Goal: Task Accomplishment & Management: Manage account settings

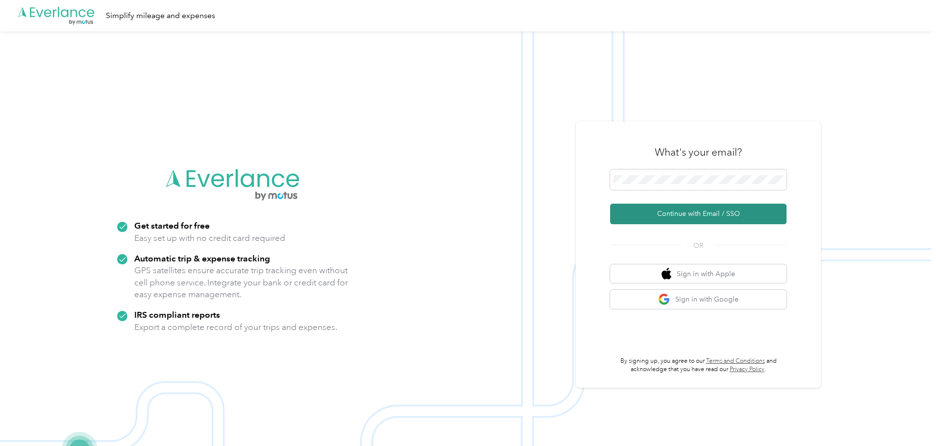
click at [677, 207] on button "Continue with Email / SSO" at bounding box center [698, 214] width 176 height 21
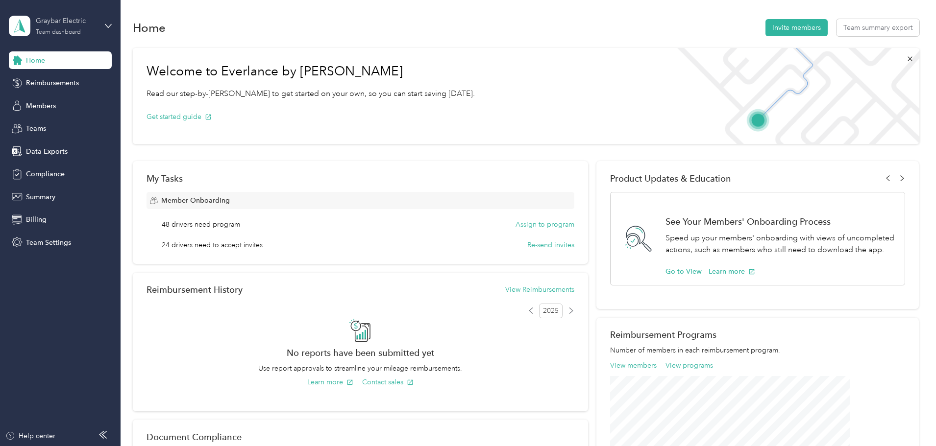
click at [59, 35] on div "Team dashboard" at bounding box center [58, 32] width 45 height 6
click at [57, 96] on div "Personal dashboard" at bounding box center [167, 102] width 303 height 17
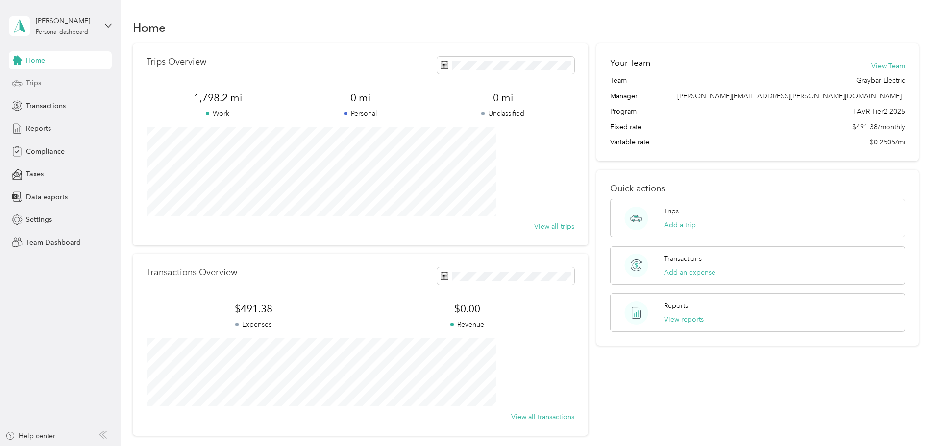
click at [31, 86] on span "Trips" at bounding box center [33, 83] width 15 height 10
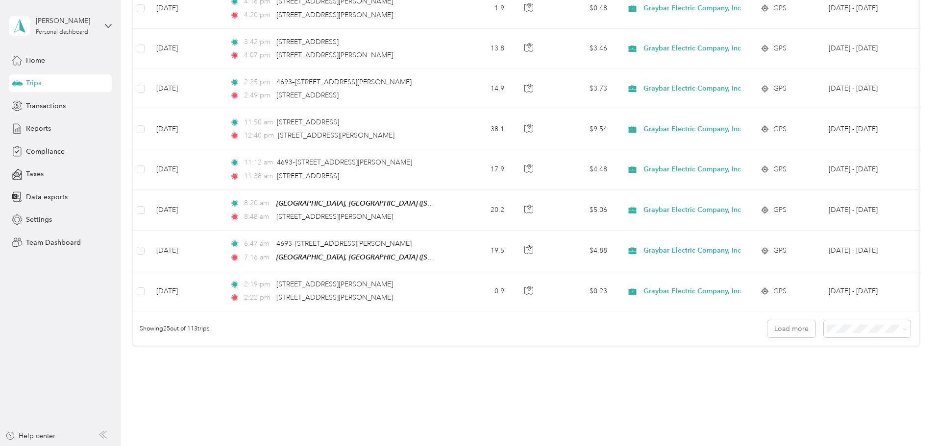
scroll to position [882, 0]
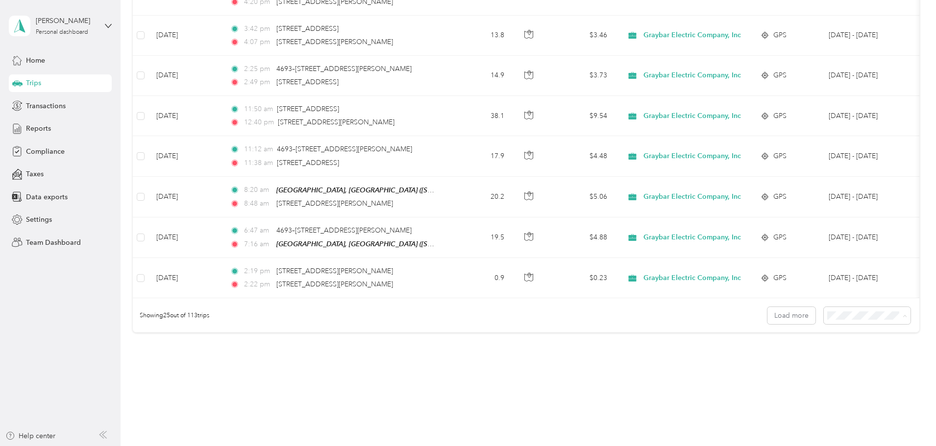
click at [784, 371] on li "100 per load" at bounding box center [799, 367] width 87 height 17
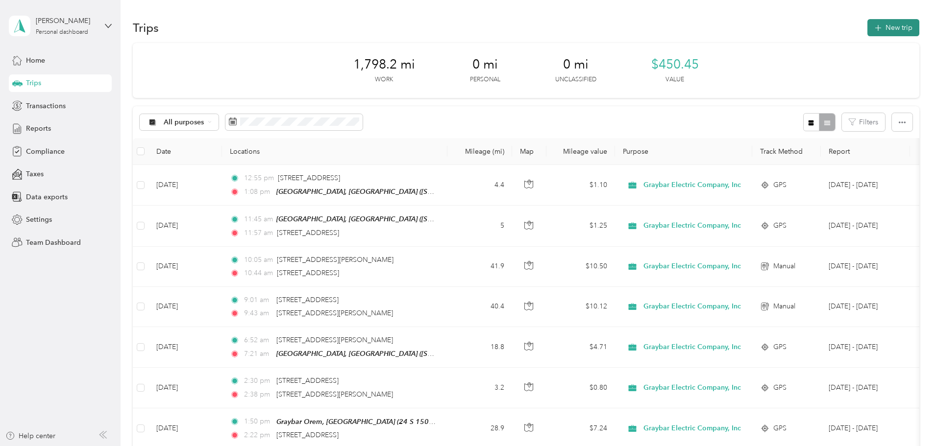
click at [867, 27] on button "New trip" at bounding box center [893, 27] width 52 height 17
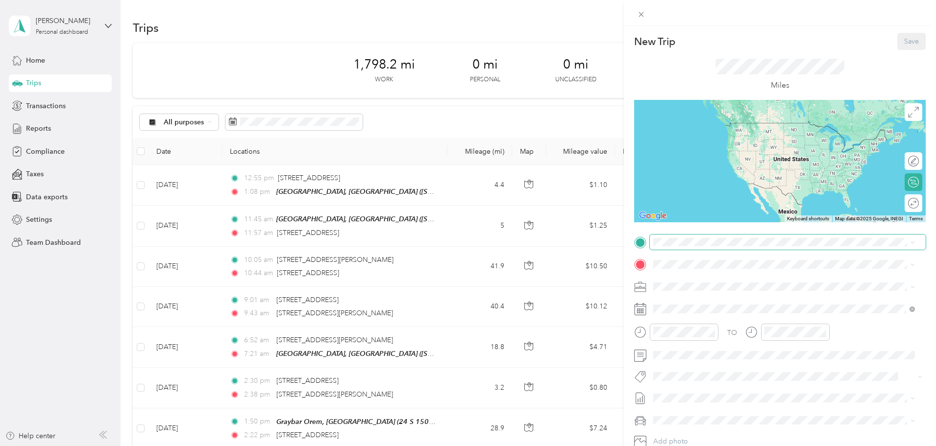
click at [698, 236] on span at bounding box center [788, 243] width 276 height 16
click at [914, 246] on span at bounding box center [913, 242] width 4 height 8
click at [913, 242] on icon at bounding box center [913, 243] width 4 height 4
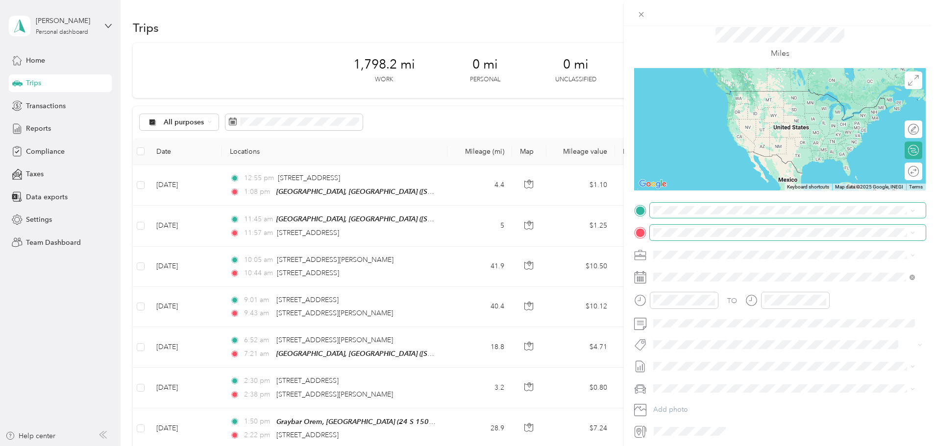
scroll to position [49, 0]
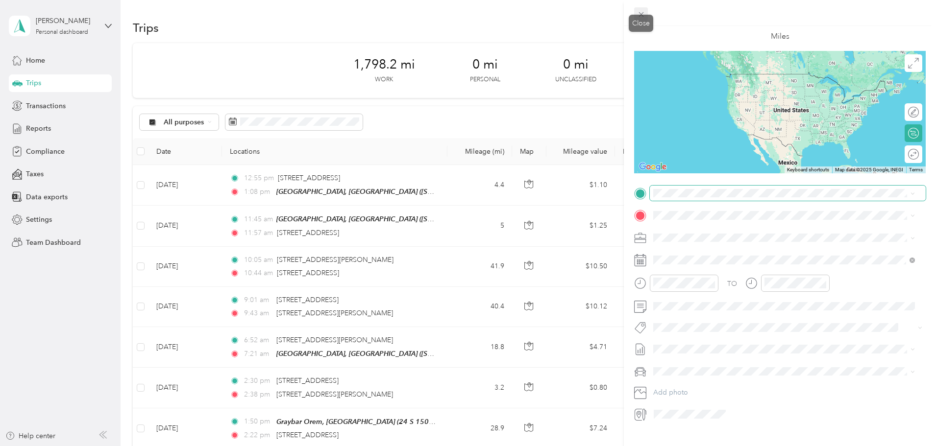
click at [641, 13] on icon at bounding box center [641, 14] width 8 height 8
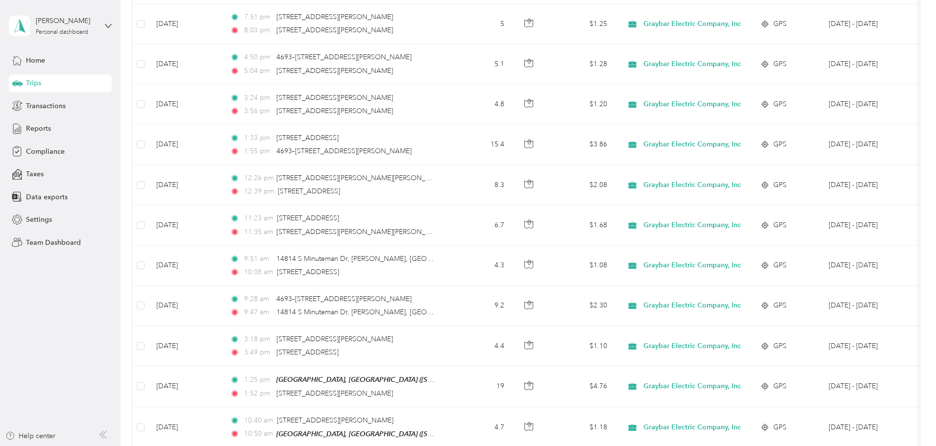
scroll to position [0, 0]
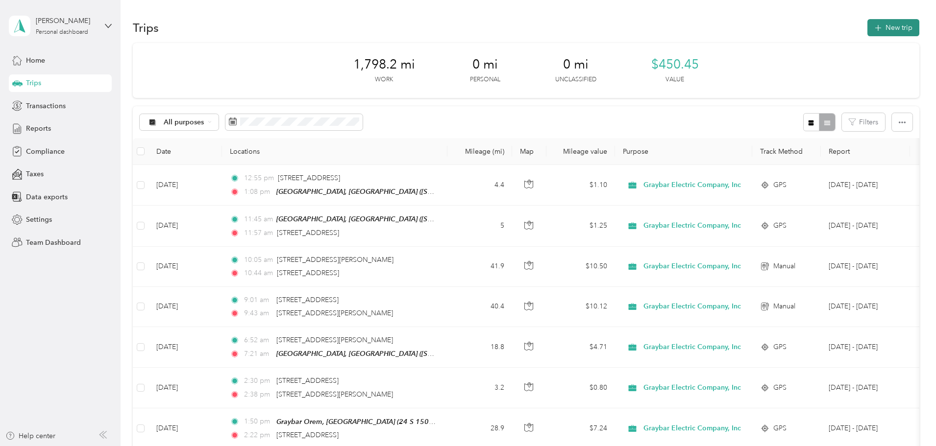
click at [867, 20] on button "New trip" at bounding box center [893, 27] width 52 height 17
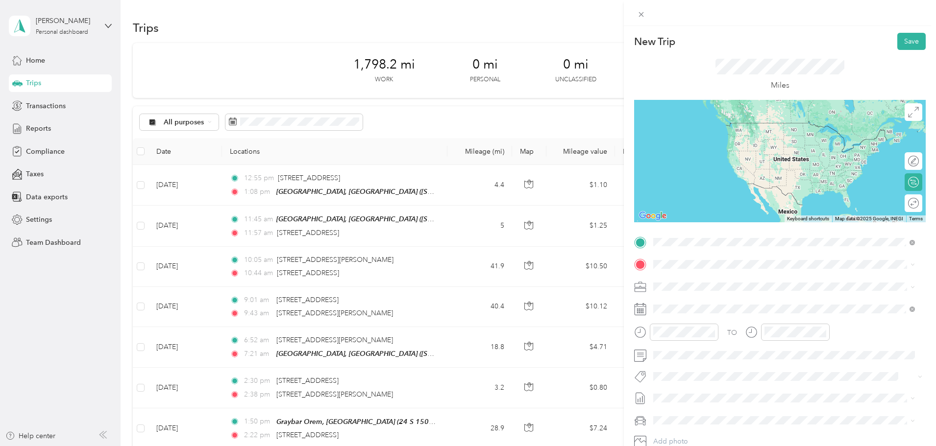
click at [705, 282] on span "2841 South 900 West West Valley City, Utah 84119, United States" at bounding box center [721, 277] width 98 height 9
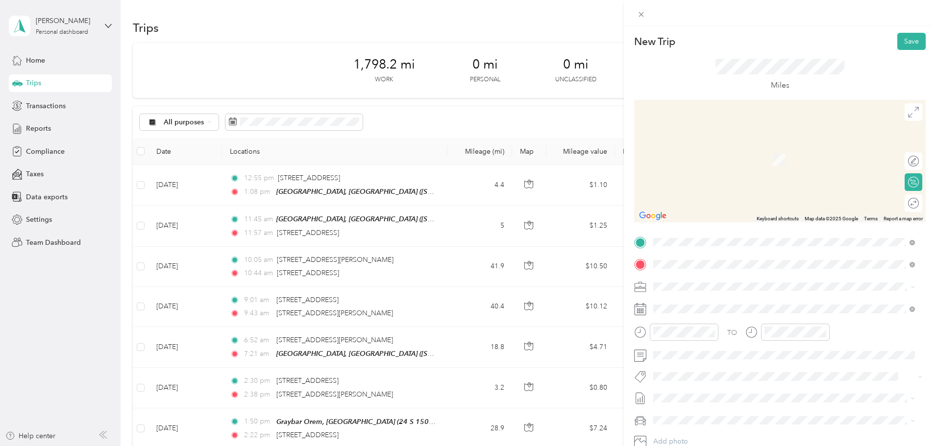
click at [710, 304] on span "1103 N 1600 W Layton, Utah 84041, United States" at bounding box center [721, 300] width 98 height 9
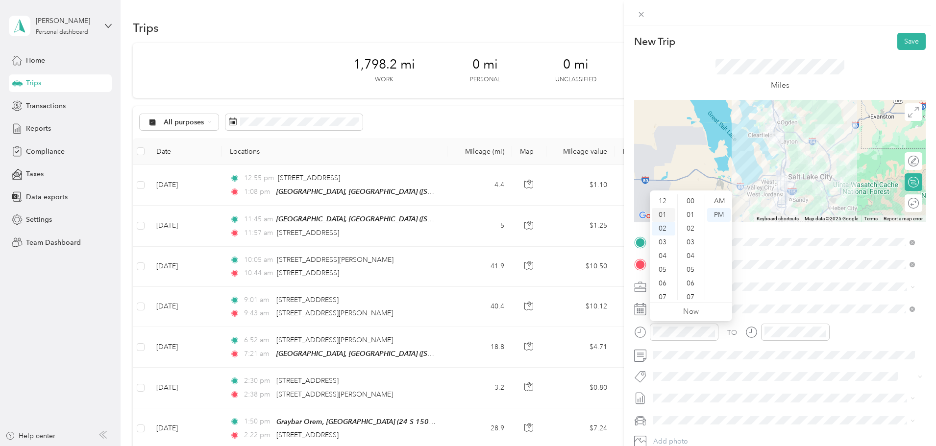
click at [662, 212] on div "01" at bounding box center [664, 215] width 24 height 14
click at [692, 275] on div "31" at bounding box center [692, 272] width 24 height 14
click at [770, 364] on div "TO Add photo" at bounding box center [780, 353] width 292 height 237
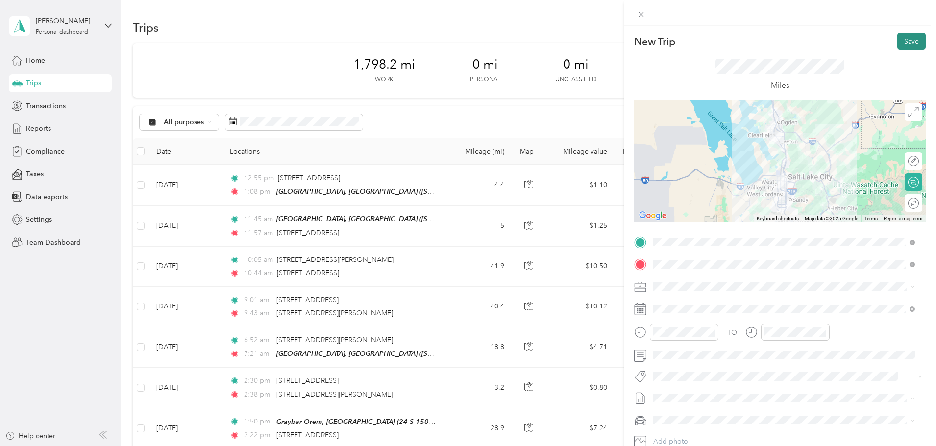
click at [902, 46] on button "Save" at bounding box center [911, 41] width 28 height 17
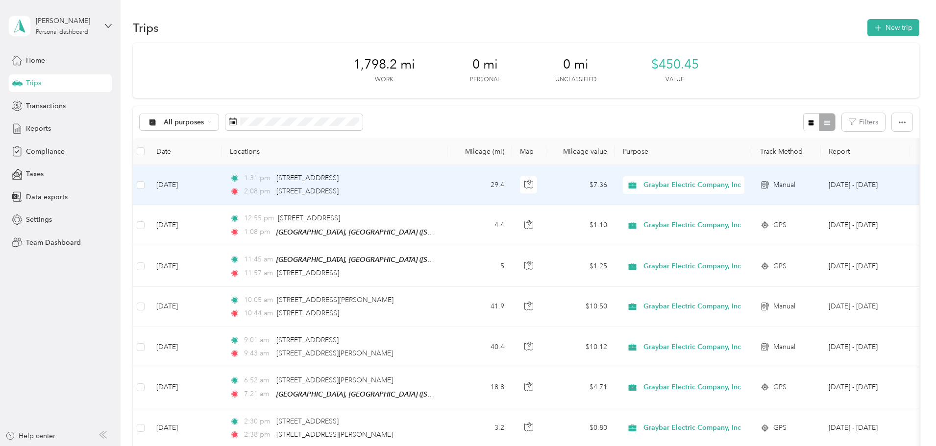
click at [222, 183] on td "Sep 30, 2025" at bounding box center [186, 185] width 74 height 40
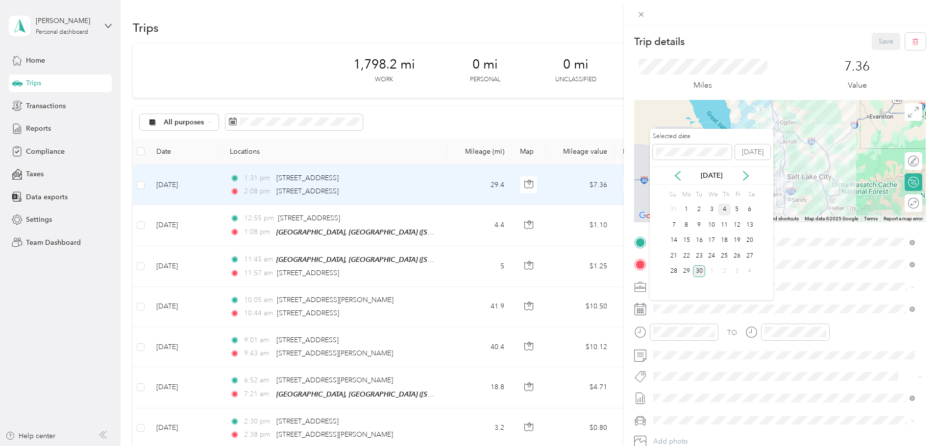
click at [724, 213] on div "4" at bounding box center [724, 210] width 13 height 12
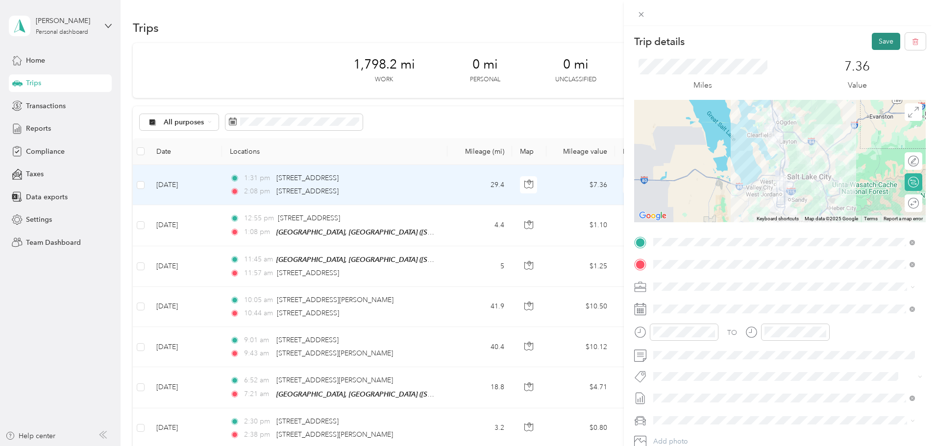
click at [882, 44] on button "Save" at bounding box center [886, 41] width 28 height 17
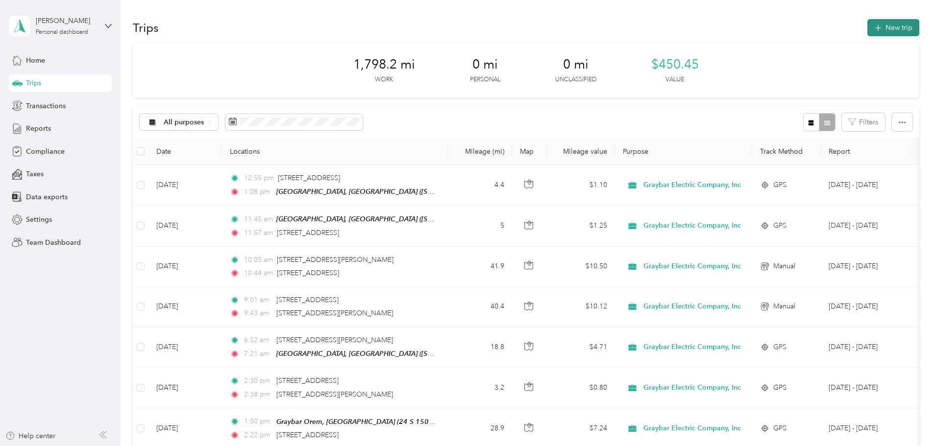
click at [867, 28] on button "New trip" at bounding box center [893, 27] width 52 height 17
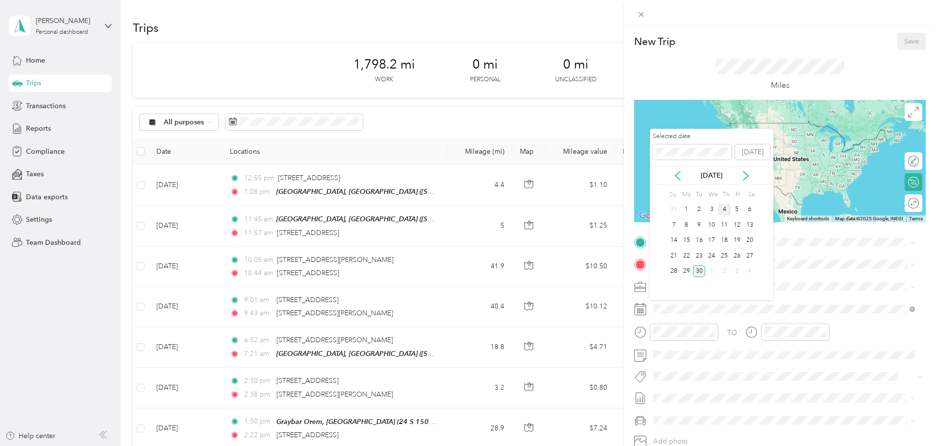
click at [722, 206] on div "4" at bounding box center [724, 210] width 13 height 12
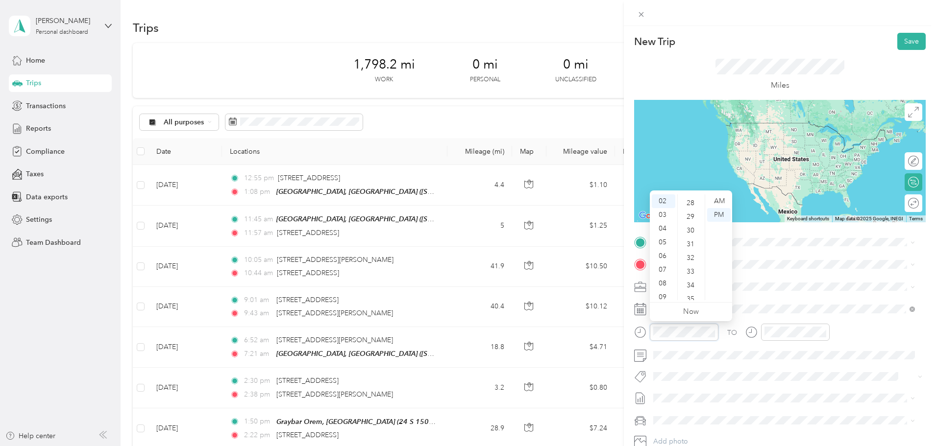
scroll to position [431, 0]
click at [692, 275] on div "44" at bounding box center [692, 276] width 24 height 14
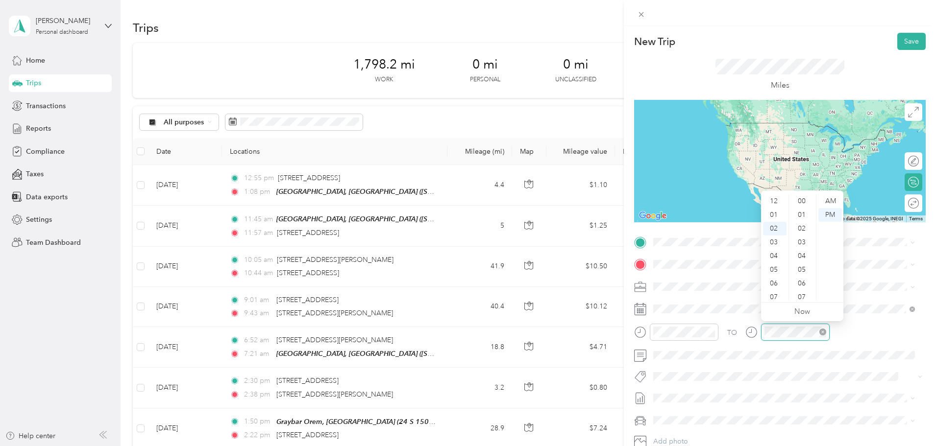
scroll to position [27, 0]
click at [772, 216] on div "03" at bounding box center [775, 215] width 24 height 14
click at [803, 254] on div "46" at bounding box center [803, 255] width 24 height 14
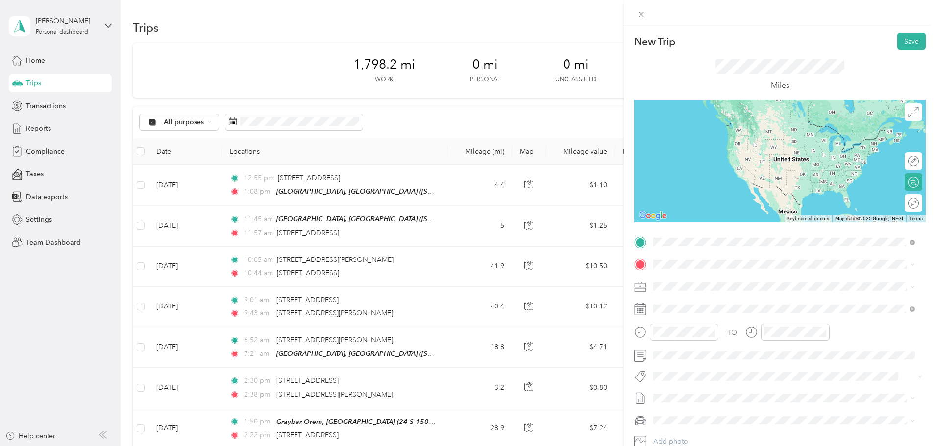
click at [711, 277] on span "1103 N 1600 W Layton, Utah 84041, United States" at bounding box center [721, 277] width 98 height 9
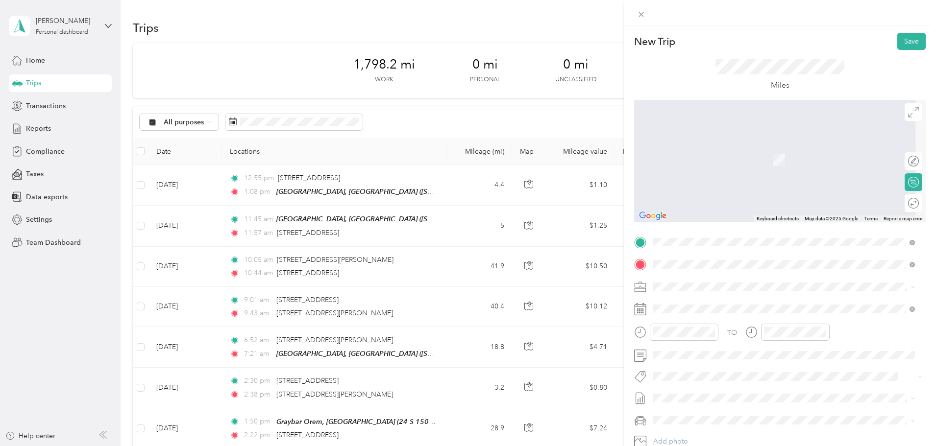
click at [732, 303] on span "11834 South Crosscut Circle Herriman, Utah 84096, United States" at bounding box center [748, 300] width 152 height 9
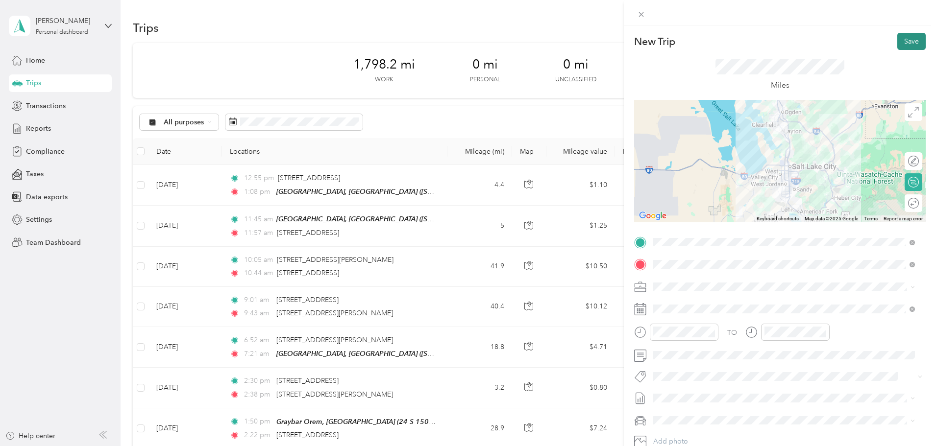
click at [897, 42] on button "Save" at bounding box center [911, 41] width 28 height 17
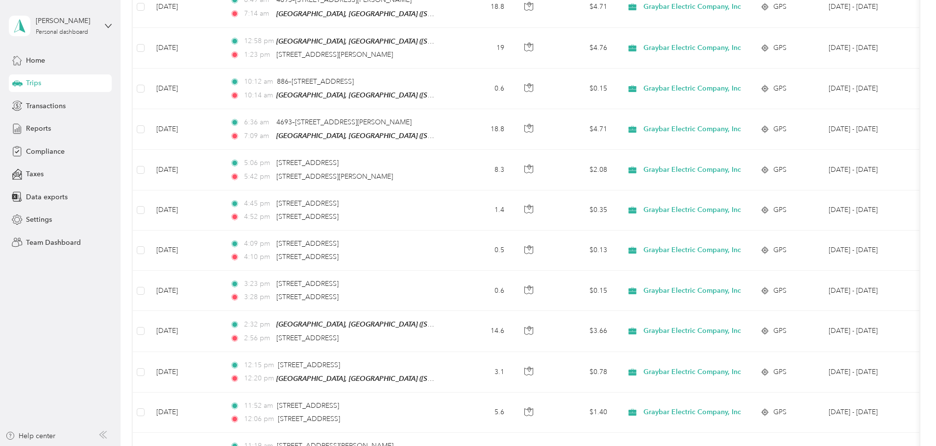
scroll to position [2156, 0]
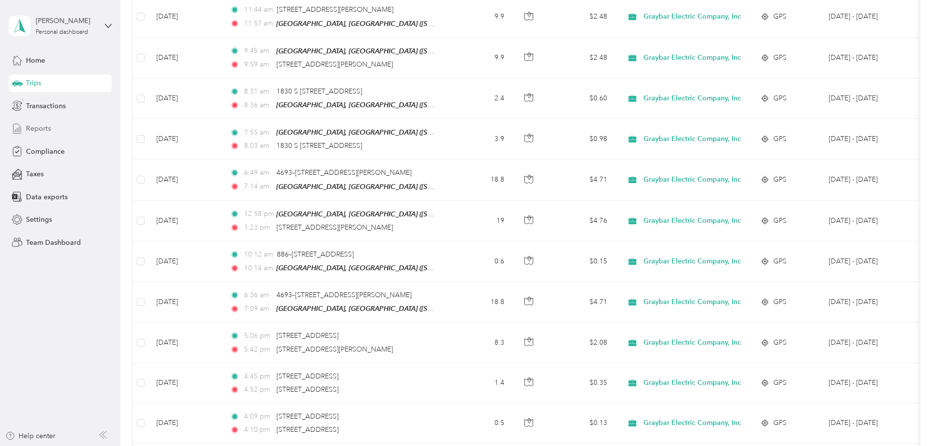
click at [54, 126] on div "Reports" at bounding box center [60, 129] width 103 height 18
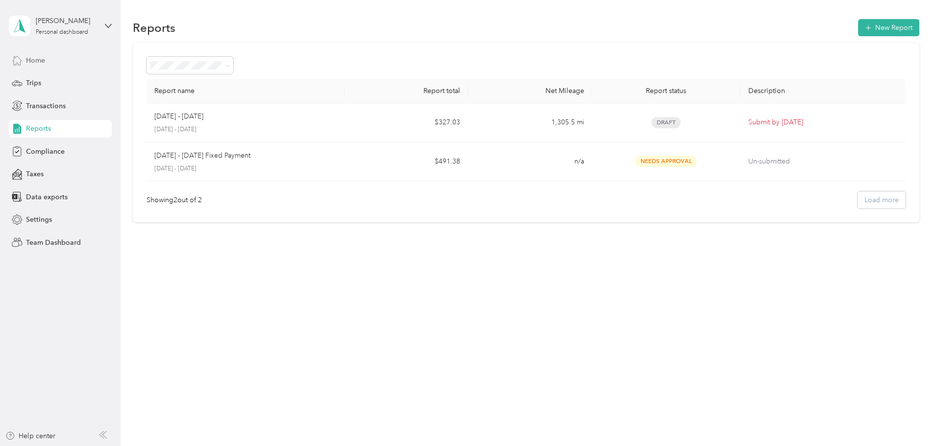
click at [36, 60] on span "Home" at bounding box center [35, 60] width 19 height 10
